Goal: Register for event/course

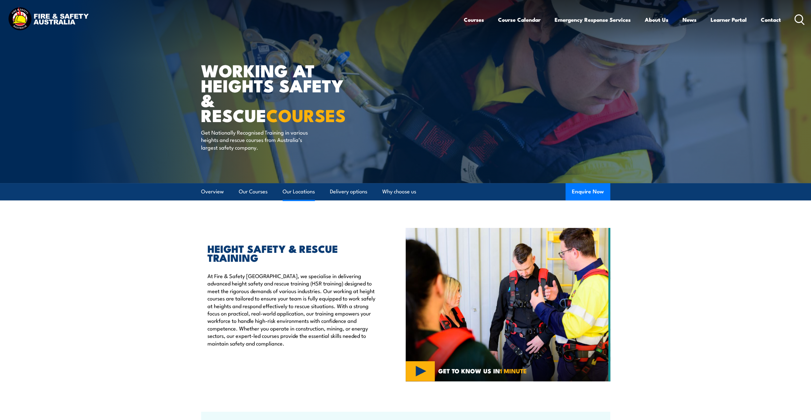
click at [296, 191] on link "Our Locations" at bounding box center [298, 191] width 32 height 17
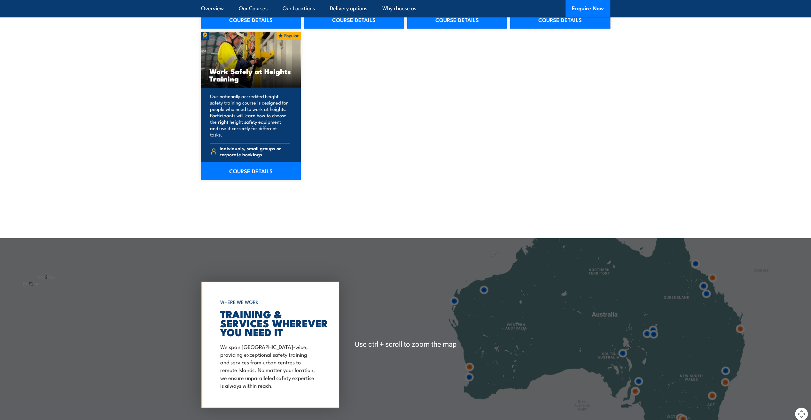
scroll to position [999, 0]
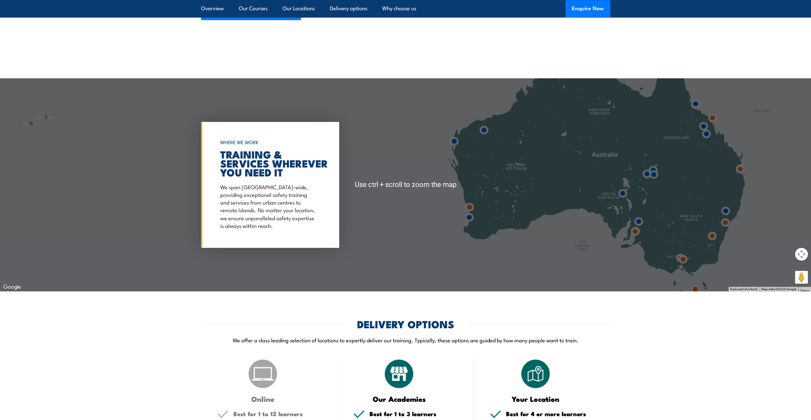
click at [635, 227] on img at bounding box center [634, 231] width 17 height 17
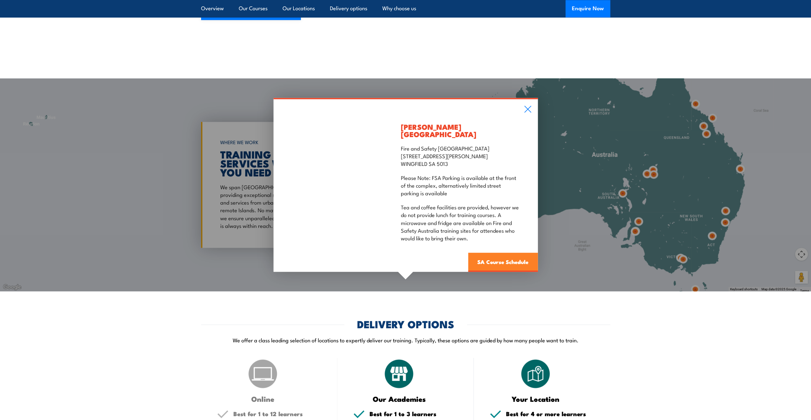
click at [500, 252] on link "SA Course Schedule" at bounding box center [503, 261] width 70 height 19
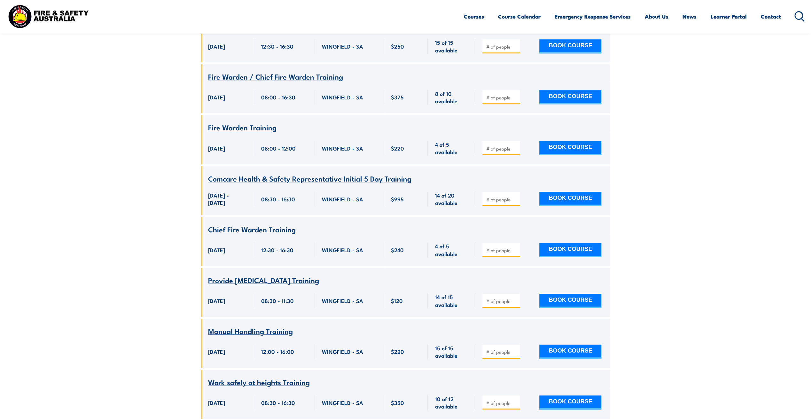
scroll to position [2927, 0]
click at [267, 376] on span "Work safely at heights Training" at bounding box center [259, 381] width 102 height 11
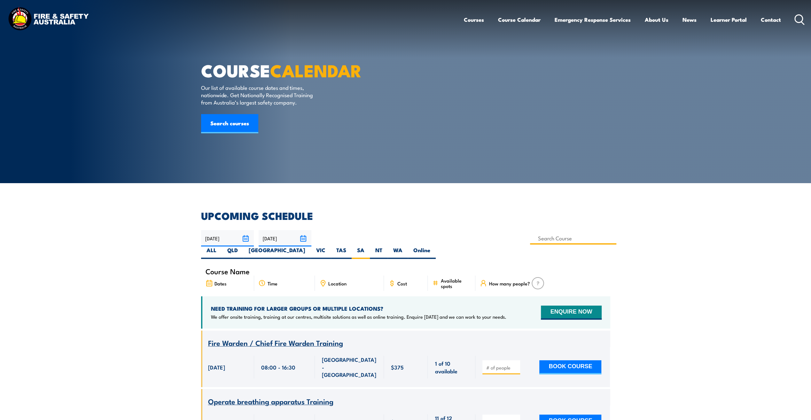
click at [530, 236] on input at bounding box center [573, 238] width 87 height 12
type input "Work Safely at Heights Training"
